Goal: Communication & Community: Answer question/provide support

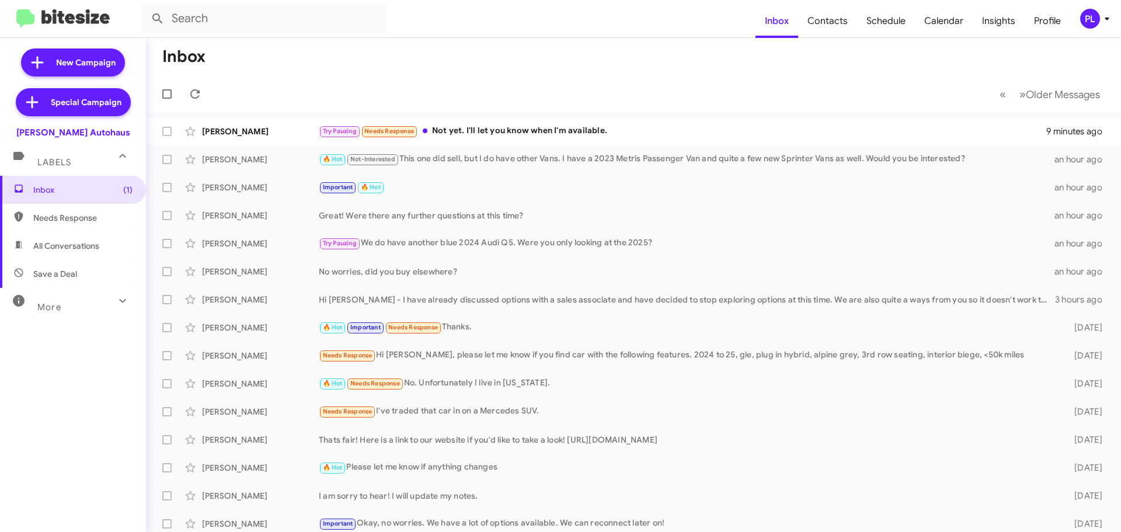
click at [1110, 18] on icon at bounding box center [1107, 19] width 14 height 14
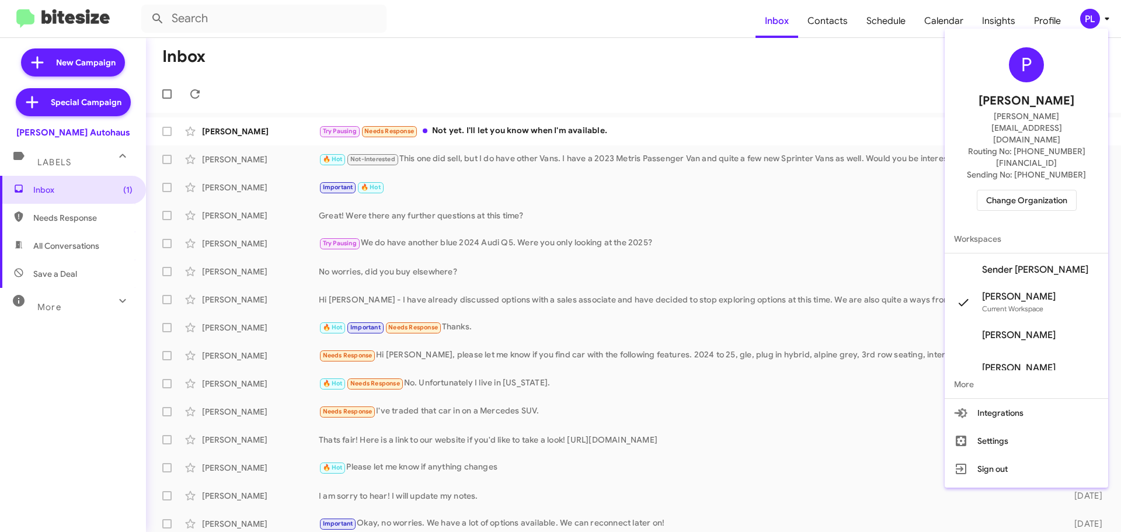
click at [1021, 190] on span "Change Organization" at bounding box center [1026, 200] width 81 height 20
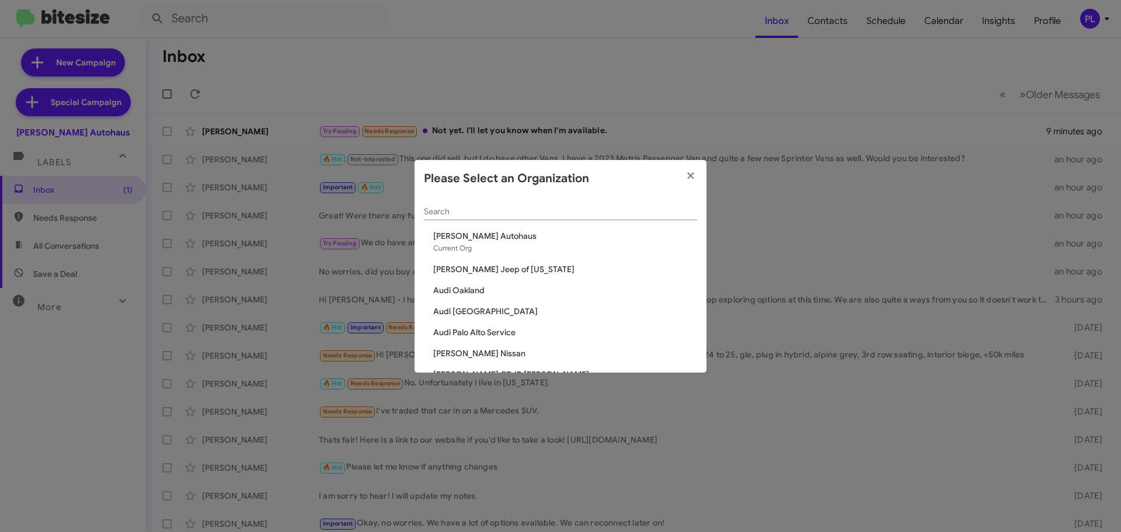
click at [556, 215] on input "Search" at bounding box center [560, 211] width 273 height 9
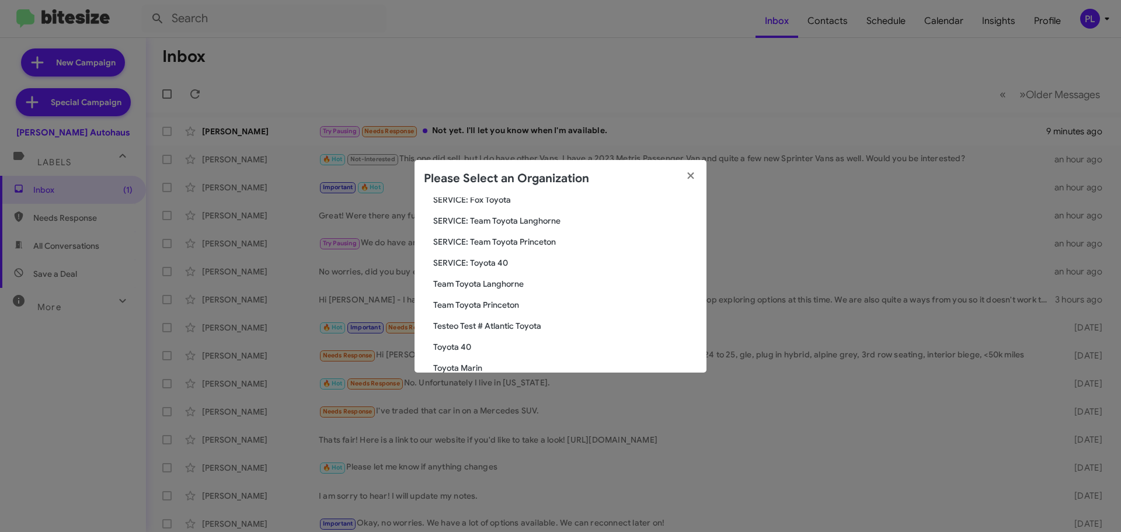
scroll to position [98, 0]
type input "toyota"
click at [470, 311] on span "Toyota Marin" at bounding box center [565, 306] width 264 height 12
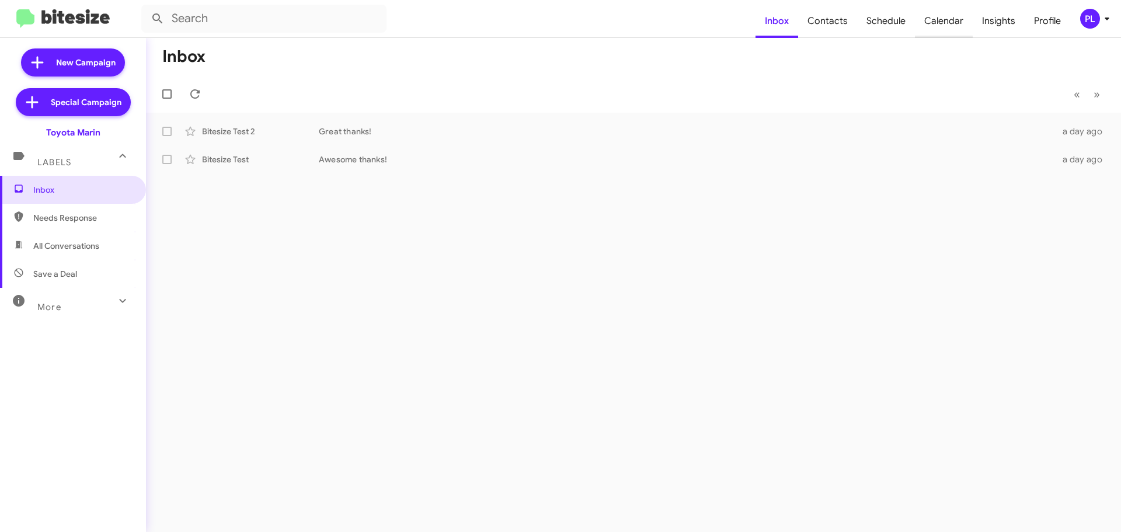
click at [952, 25] on span "Calendar" at bounding box center [944, 21] width 58 height 34
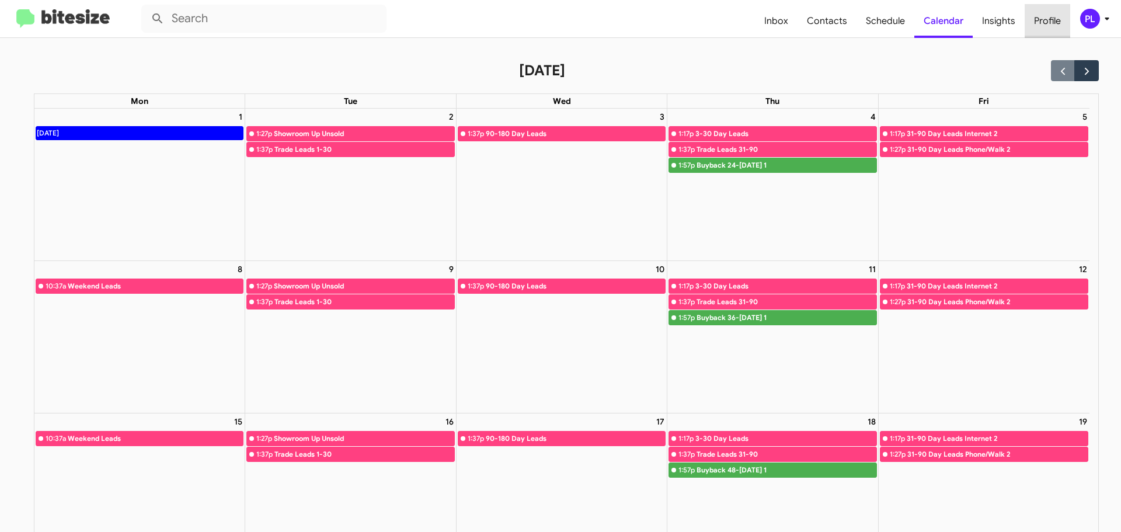
click at [1057, 23] on span "Profile" at bounding box center [1048, 21] width 46 height 34
click at [1104, 26] on span "PL" at bounding box center [1097, 19] width 35 height 20
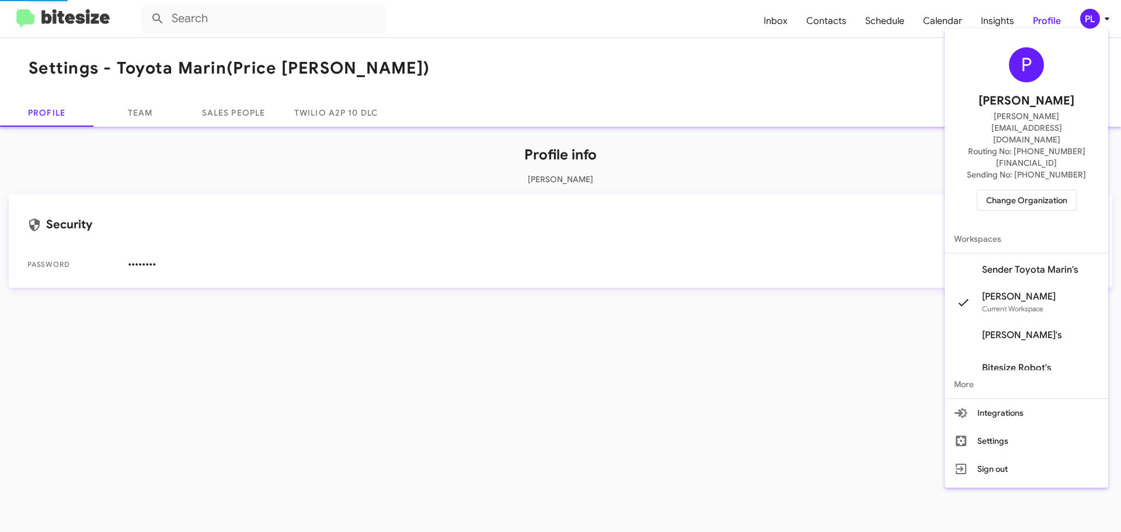
click at [1040, 190] on span "Change Organization" at bounding box center [1026, 200] width 81 height 20
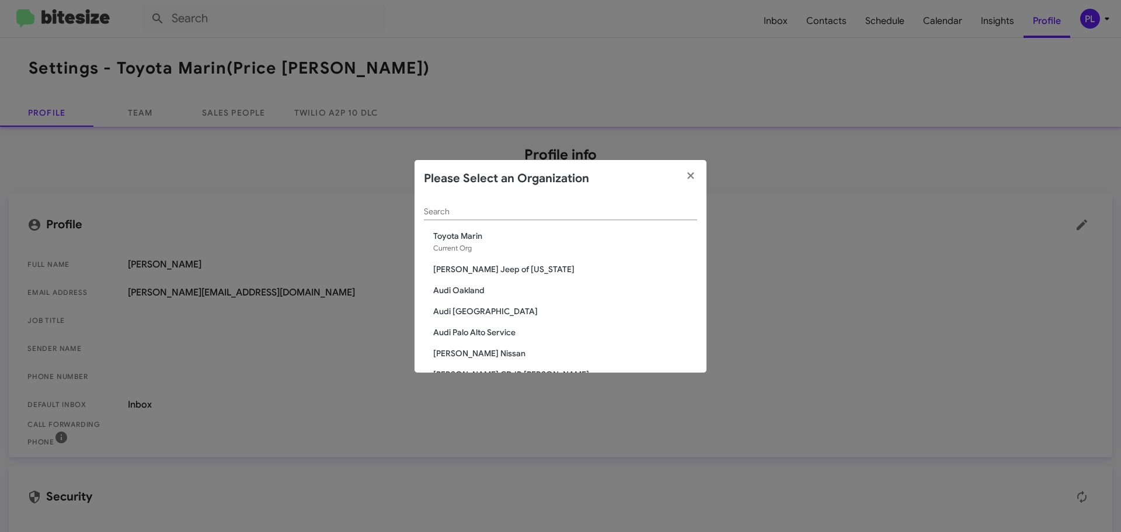
scroll to position [2150, 0]
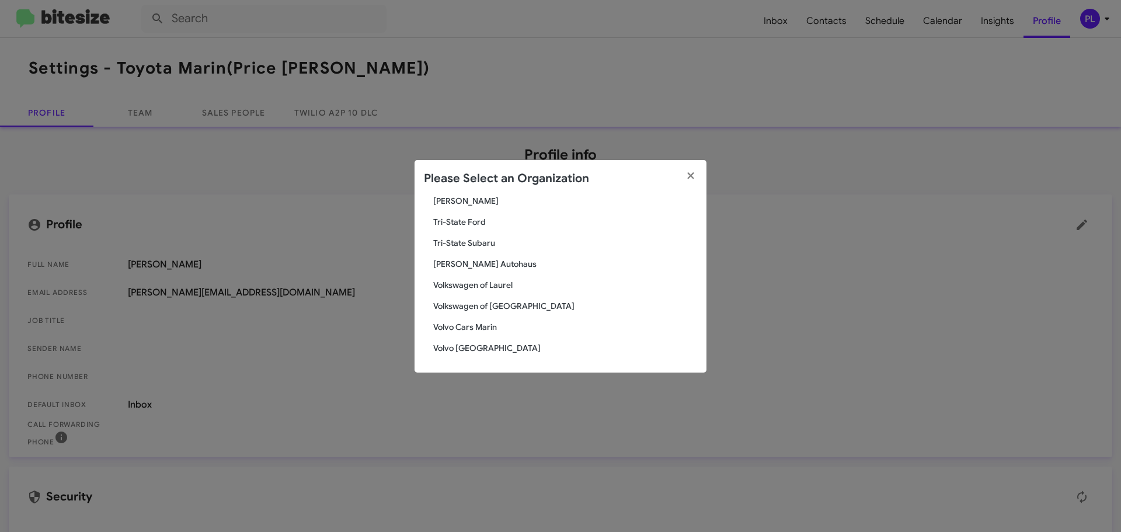
click at [470, 266] on span "[PERSON_NAME] Autohaus" at bounding box center [565, 264] width 264 height 12
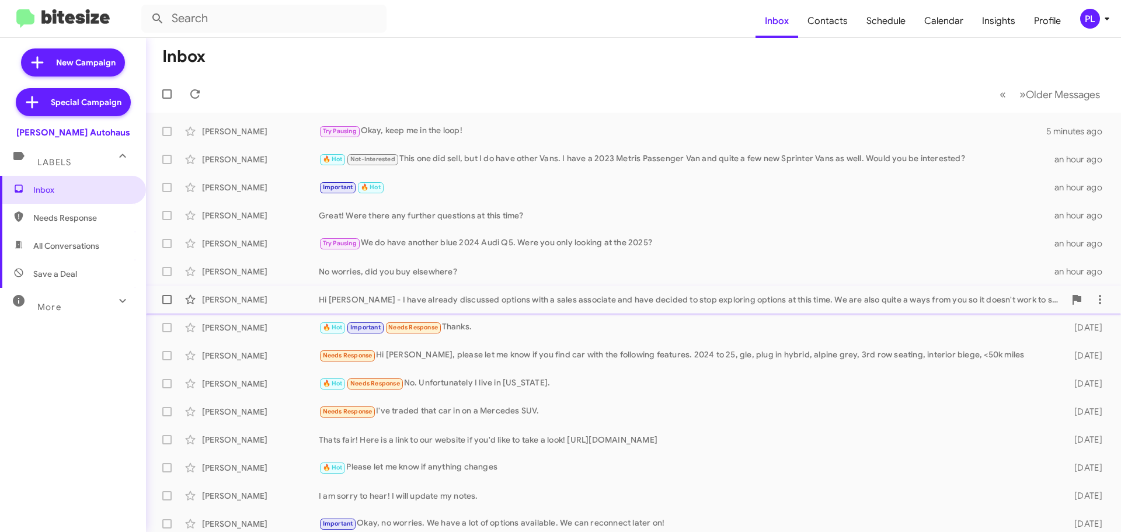
click at [526, 297] on div "Hi [PERSON_NAME] - I have already discussed options with a sales associate and …" at bounding box center [692, 300] width 746 height 12
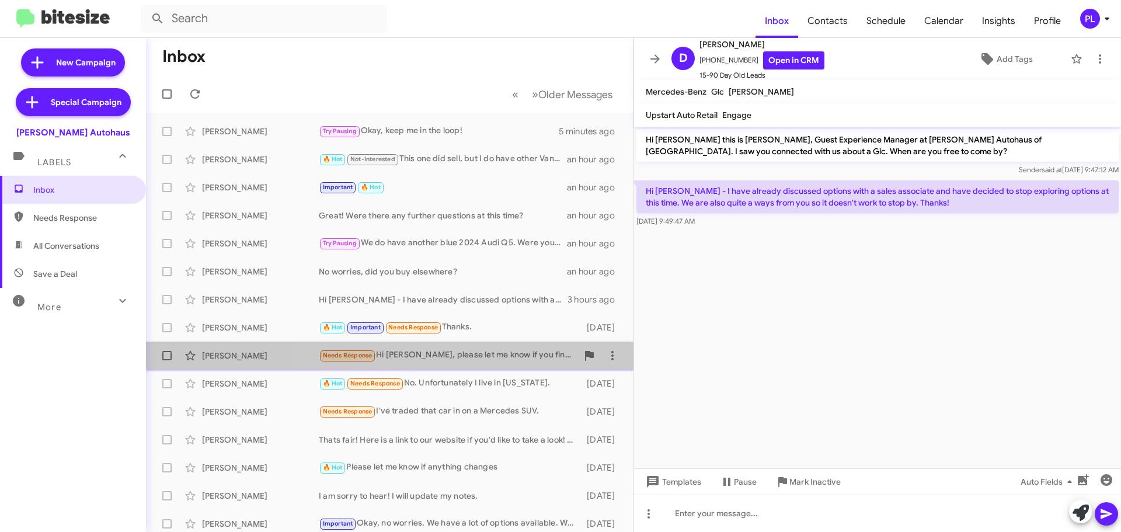
click at [482, 348] on div "Prasad Pabbati Needs Response Hi Aubrey, please let me know if you find car wit…" at bounding box center [389, 355] width 469 height 23
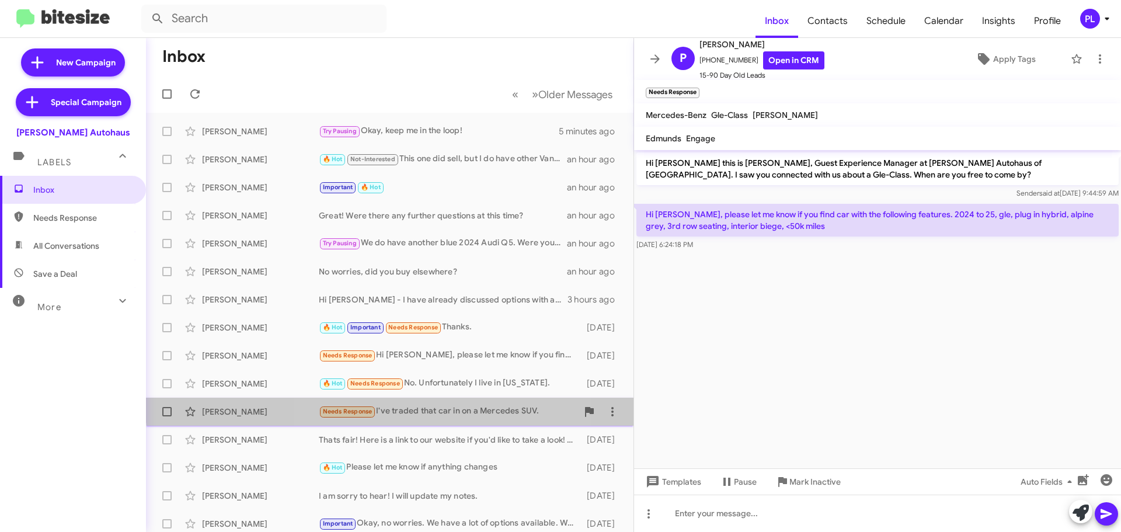
click at [414, 405] on div "Needs Response I've traded that car in on a Mercedes SUV." at bounding box center [448, 411] width 259 height 13
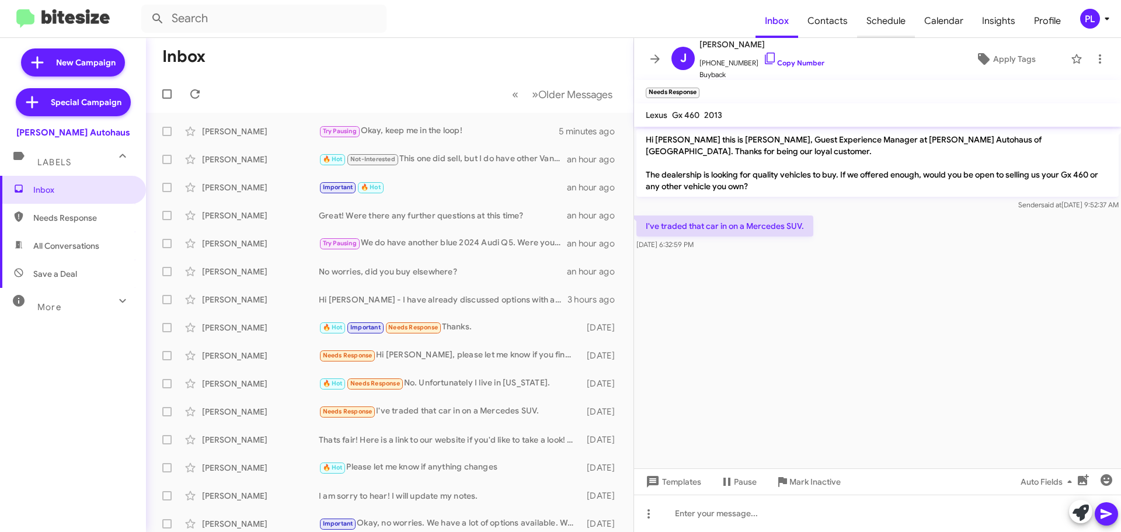
click at [876, 22] on span "Schedule" at bounding box center [886, 21] width 58 height 34
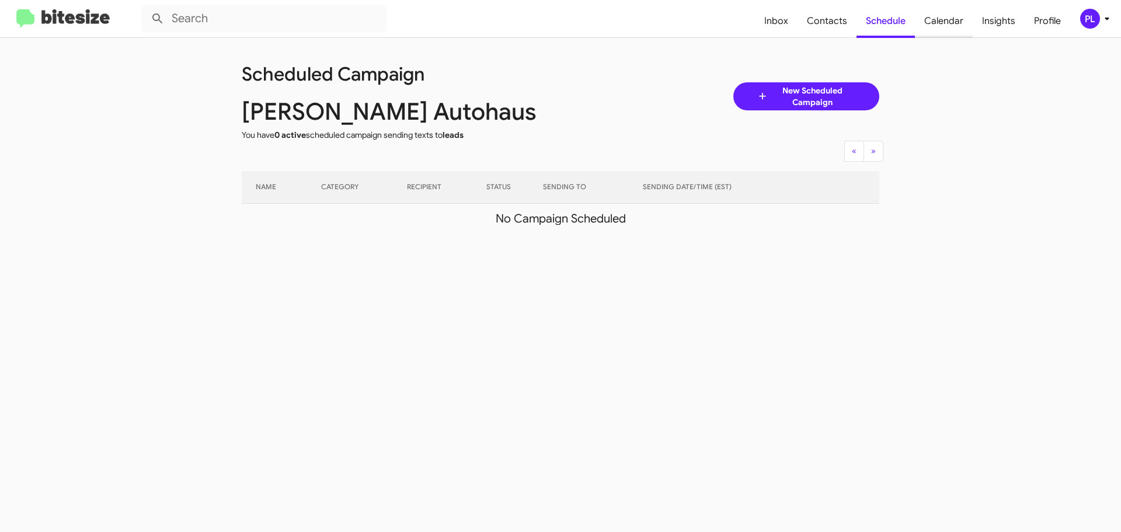
click at [953, 16] on span "Calendar" at bounding box center [944, 21] width 58 height 34
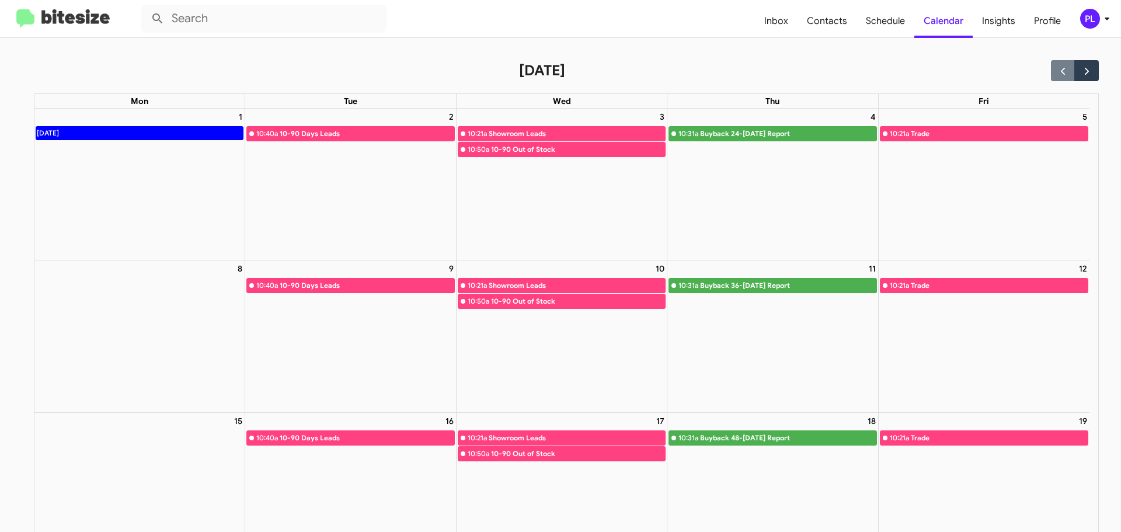
click at [1103, 21] on icon at bounding box center [1107, 19] width 14 height 14
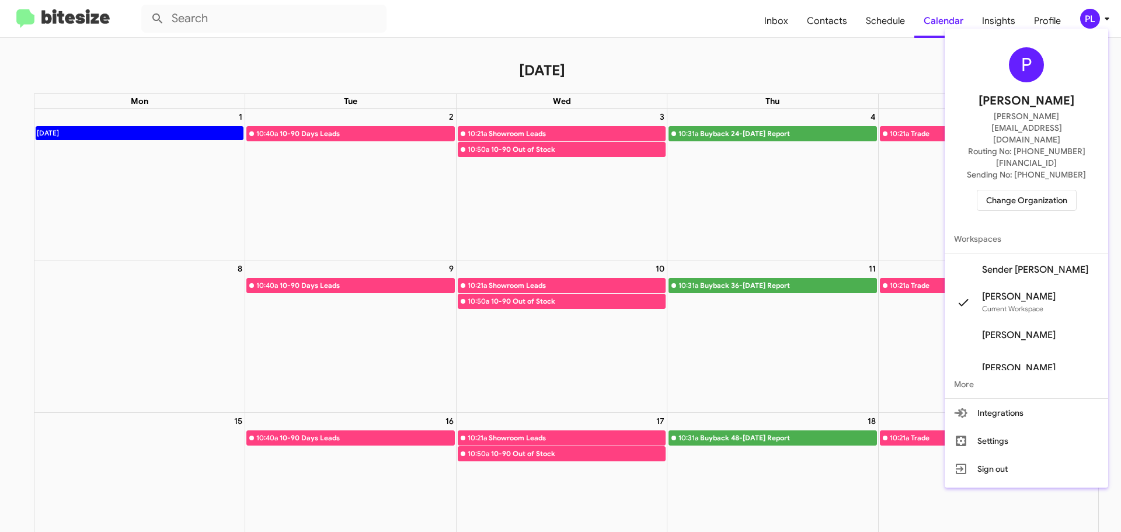
click at [613, 30] on div at bounding box center [560, 266] width 1121 height 532
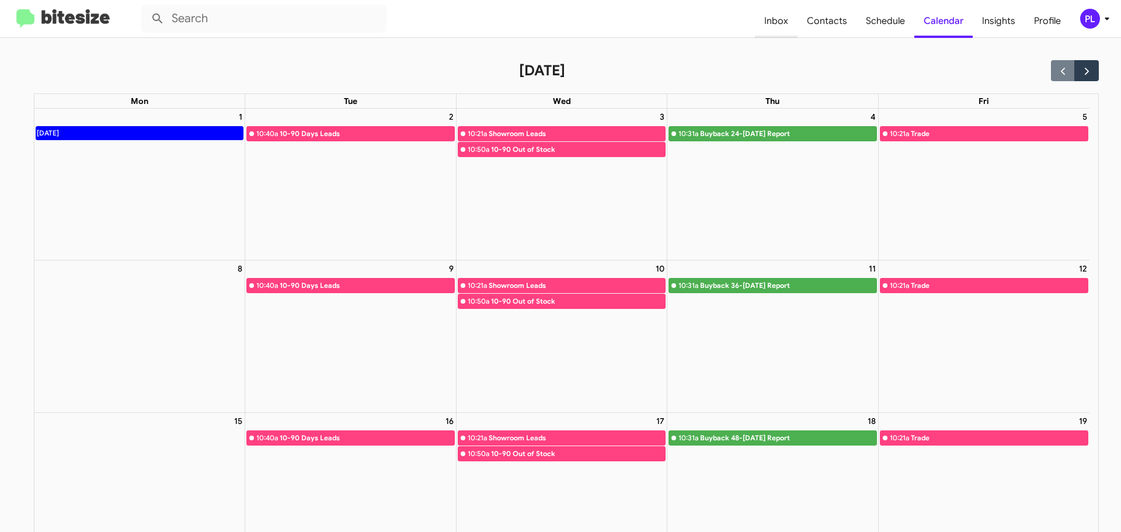
click at [768, 25] on span "Inbox" at bounding box center [776, 21] width 43 height 34
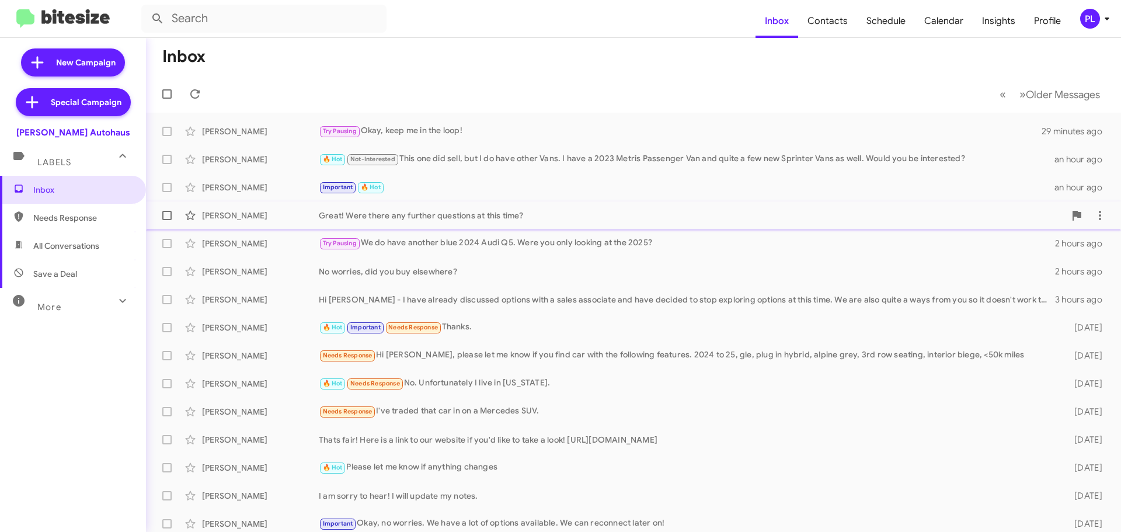
click at [477, 225] on div "Adam Cufr Great! Were there any further questions at this time? 2 hours ago" at bounding box center [633, 215] width 957 height 23
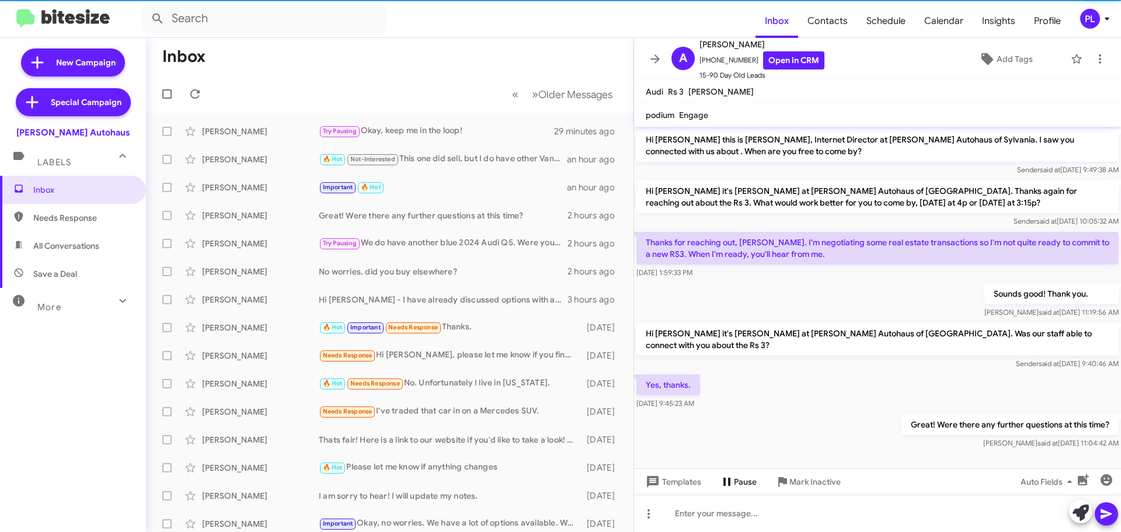
click at [749, 484] on span "Pause" at bounding box center [745, 481] width 23 height 21
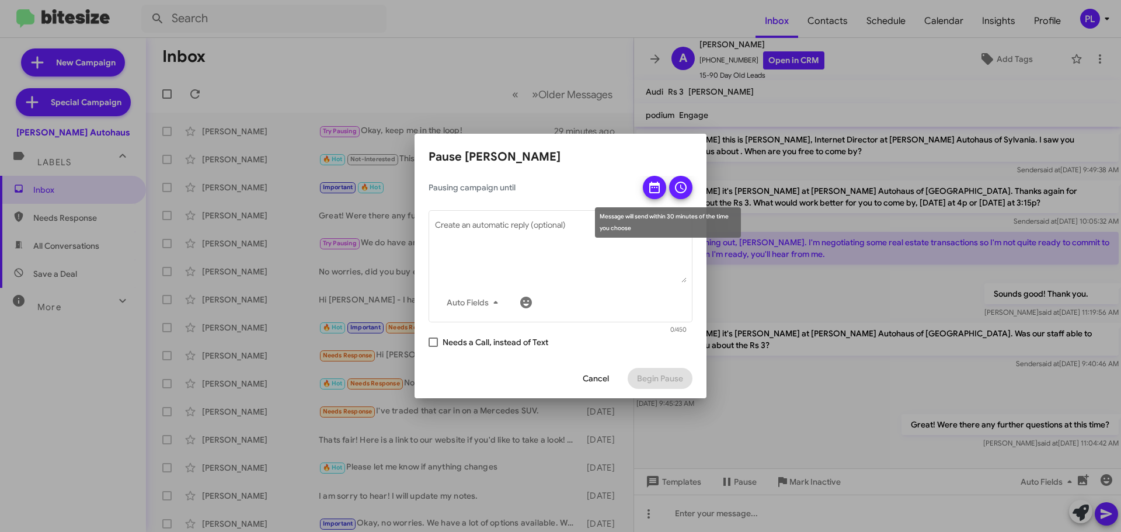
click at [657, 178] on span at bounding box center [655, 191] width 14 height 30
